Goal: Navigation & Orientation: Go to known website

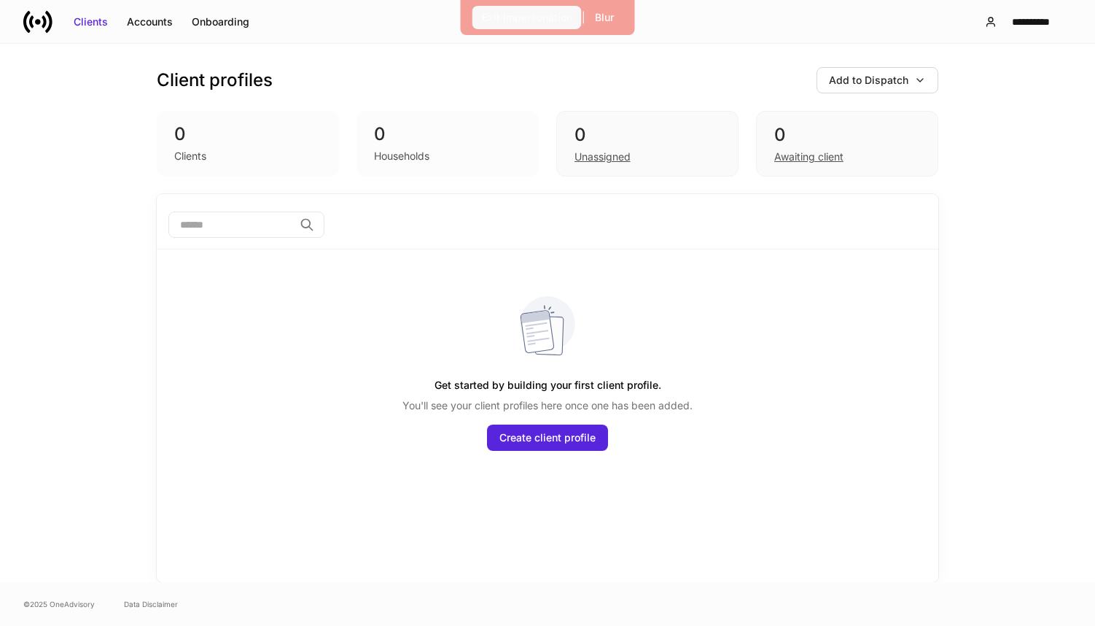
click at [492, 28] on button "Exit Impersonation" at bounding box center [526, 17] width 109 height 23
